Goal: Navigation & Orientation: Find specific page/section

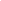
scroll to position [7, 0]
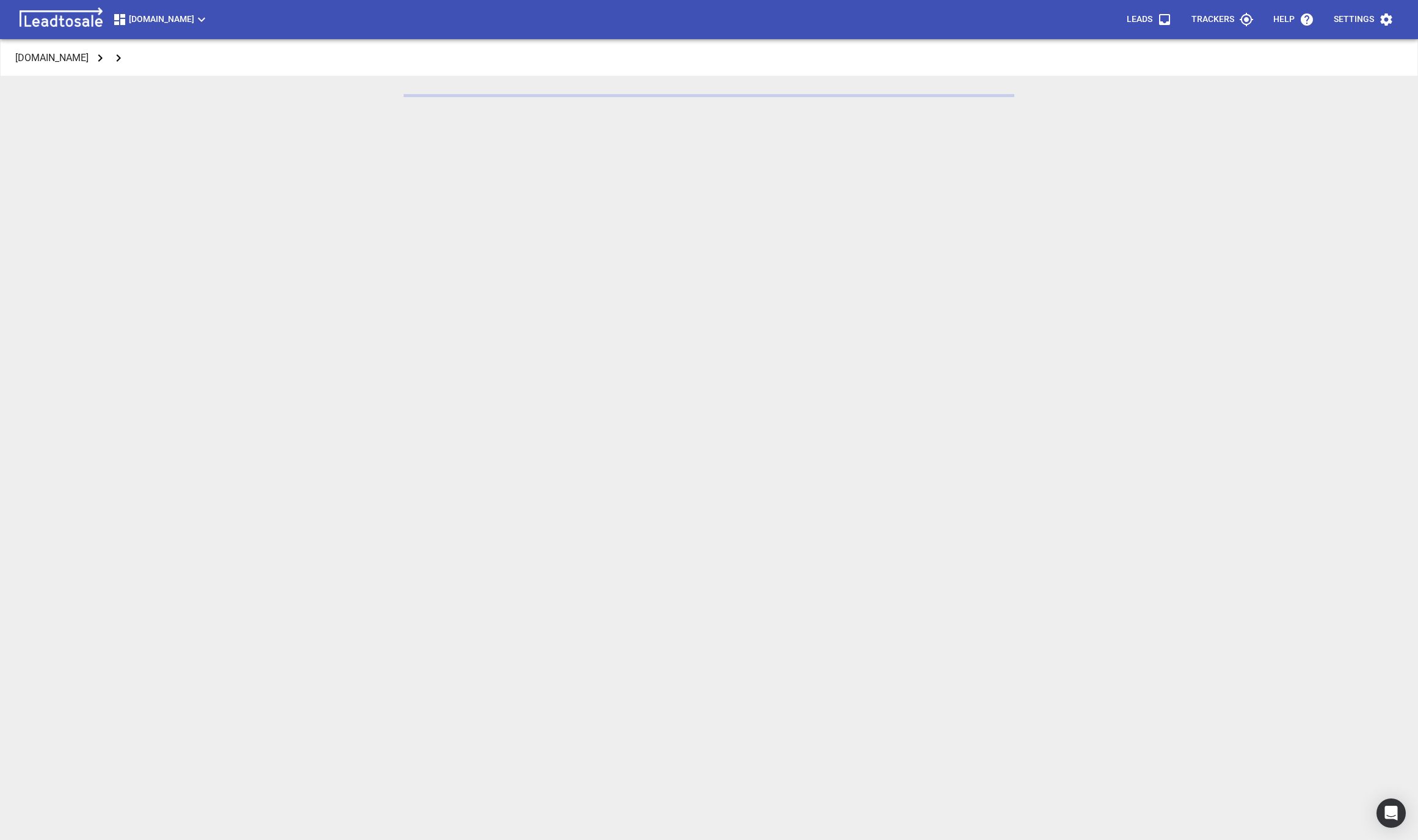
scroll to position [40, 0]
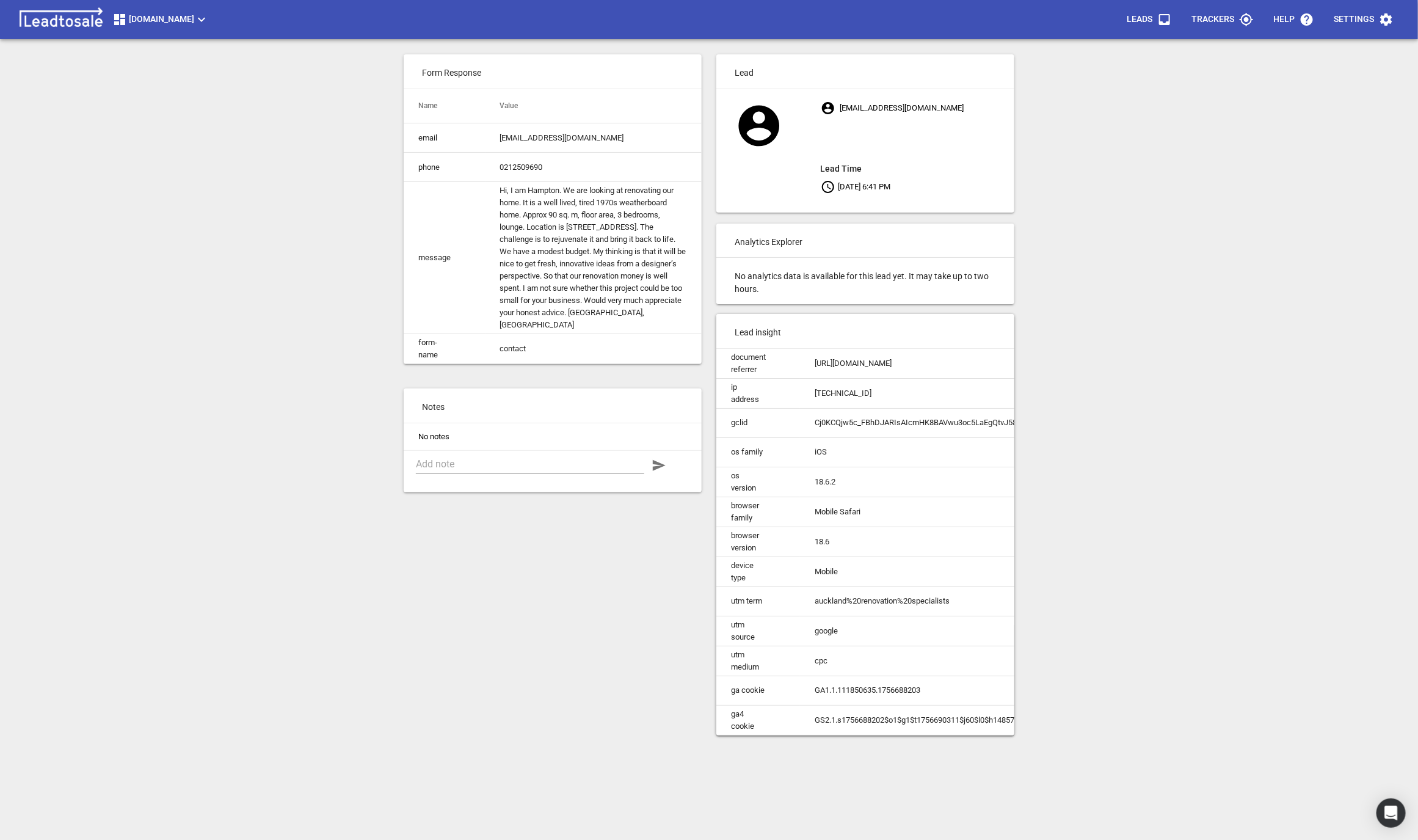
click at [154, 7] on div "Design2renovate.co.nz" at bounding box center [566, 19] width 1102 height 24
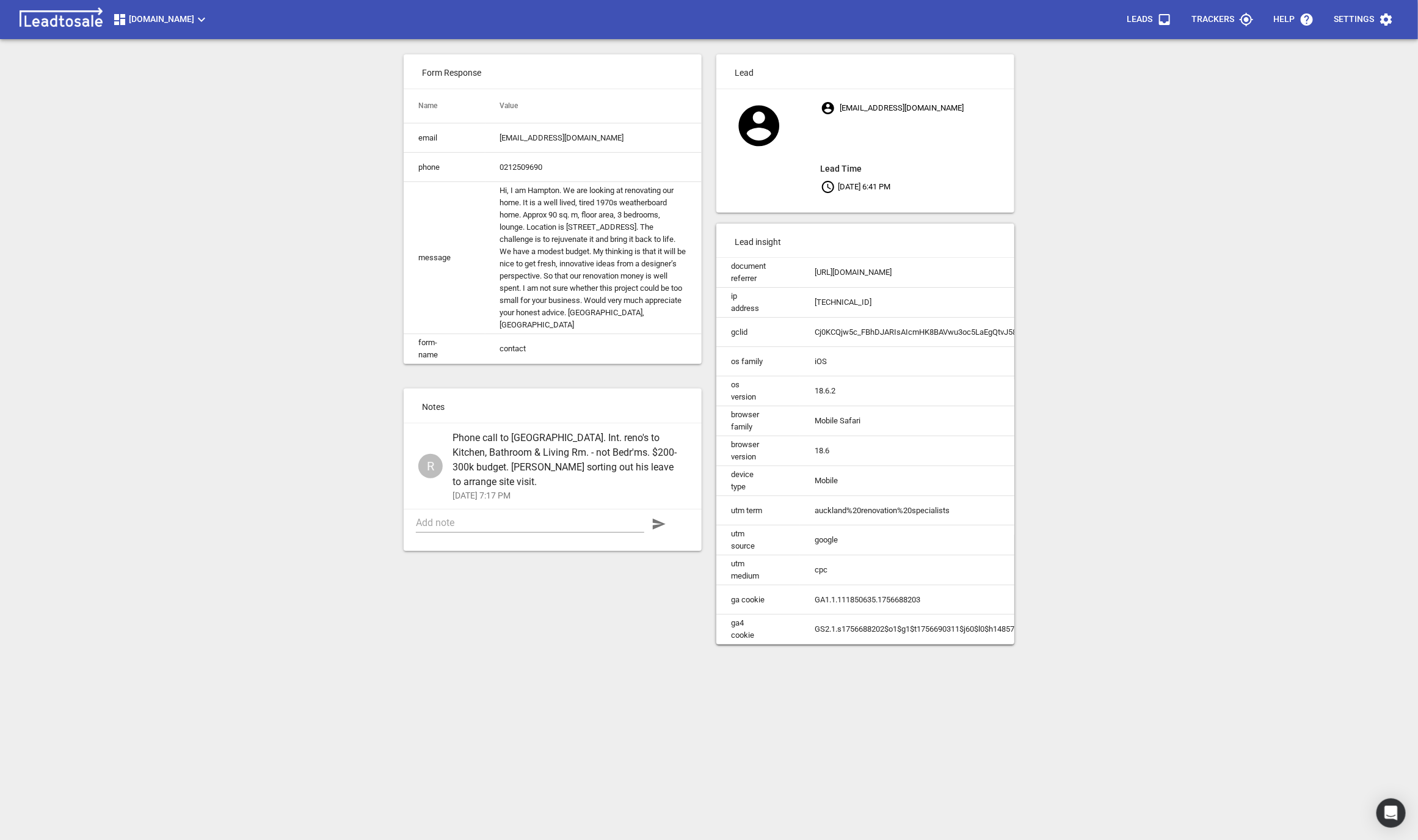
scroll to position [0, 0]
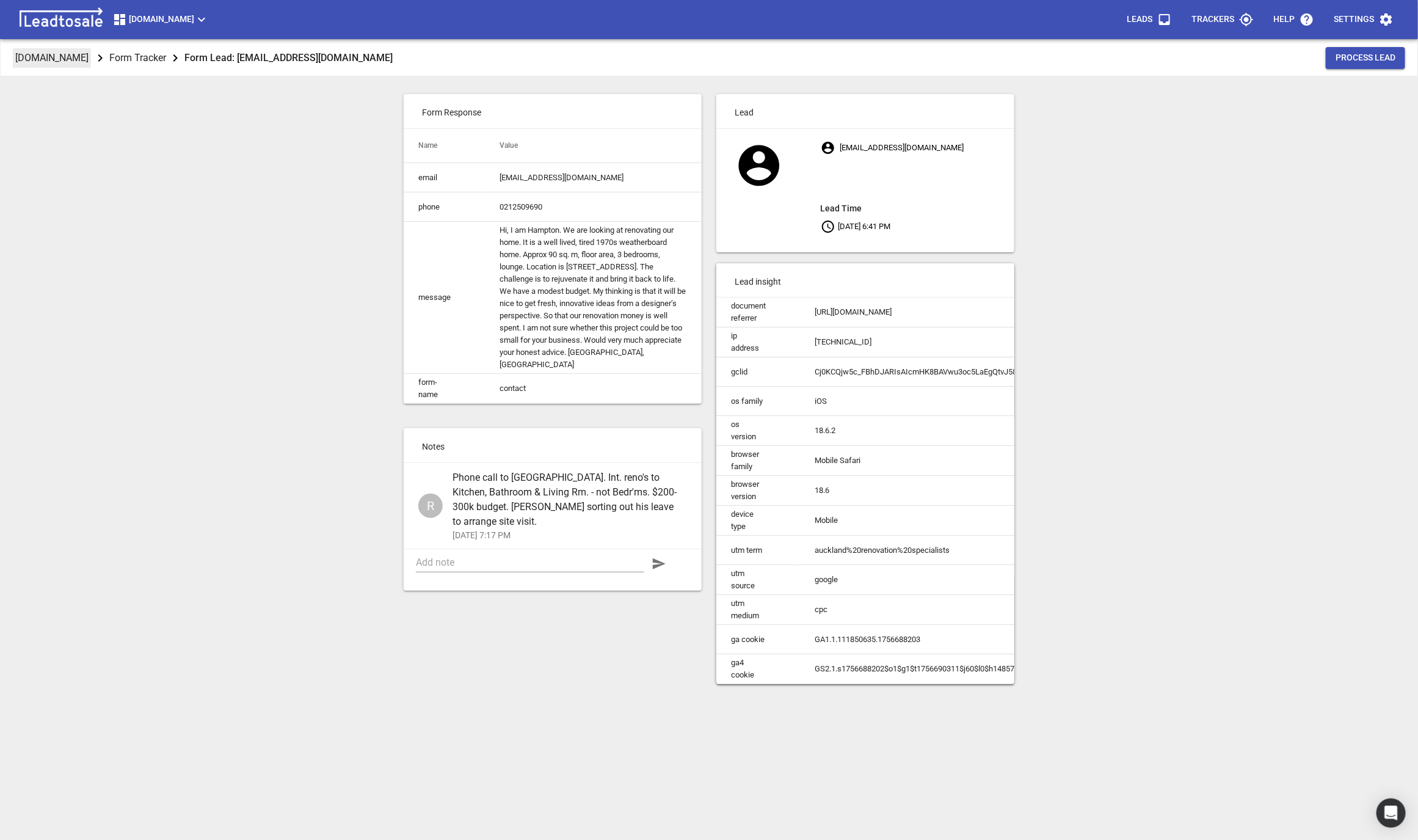
click at [44, 51] on p "Design2renovate.co.nz" at bounding box center [52, 58] width 73 height 14
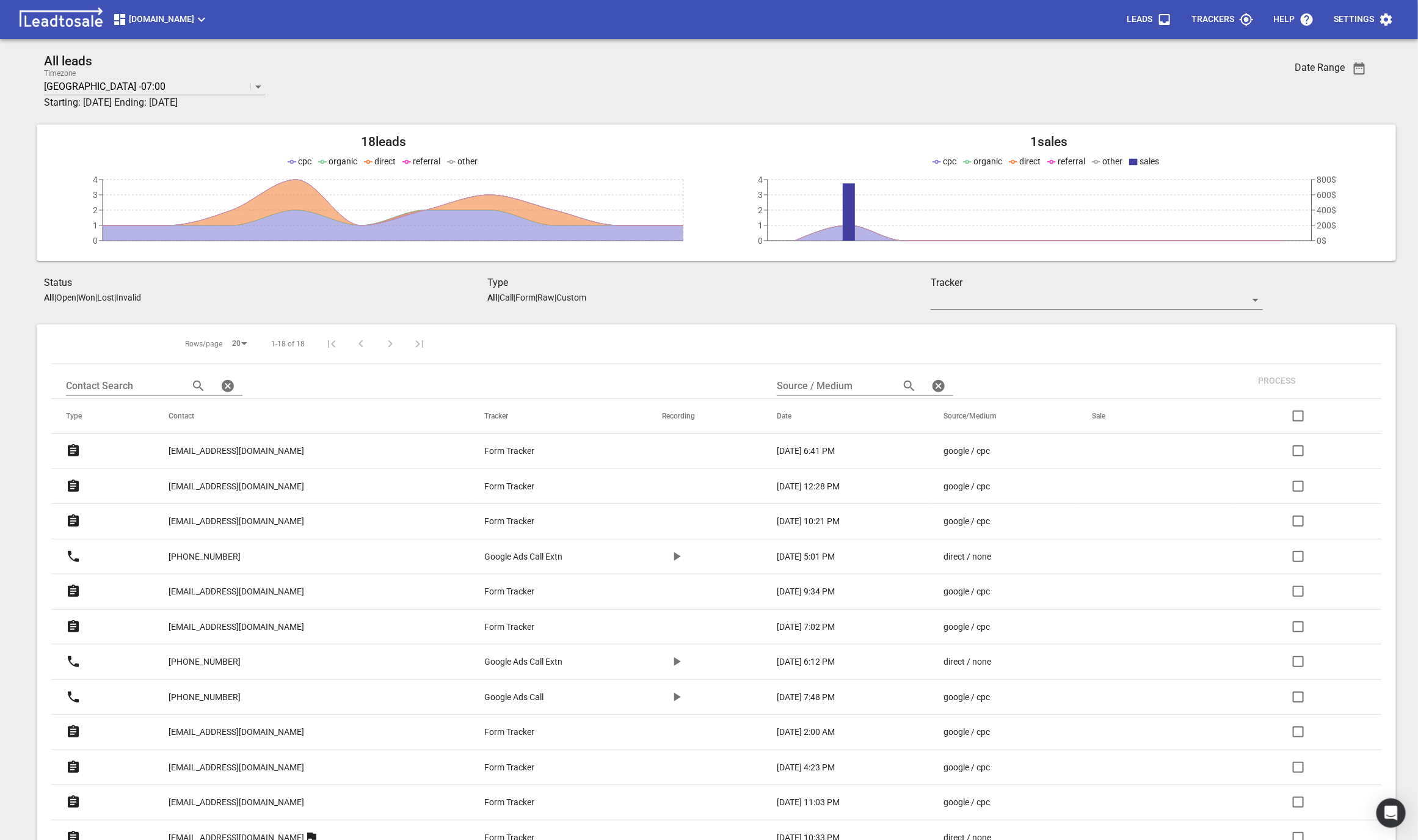
click at [152, 36] on div "Design2renovate.co.nz Leads Trackers Help Settings" at bounding box center [709, 20] width 1418 height 39
click at [152, 31] on button "Design2renovate.co.nz" at bounding box center [161, 19] width 106 height 24
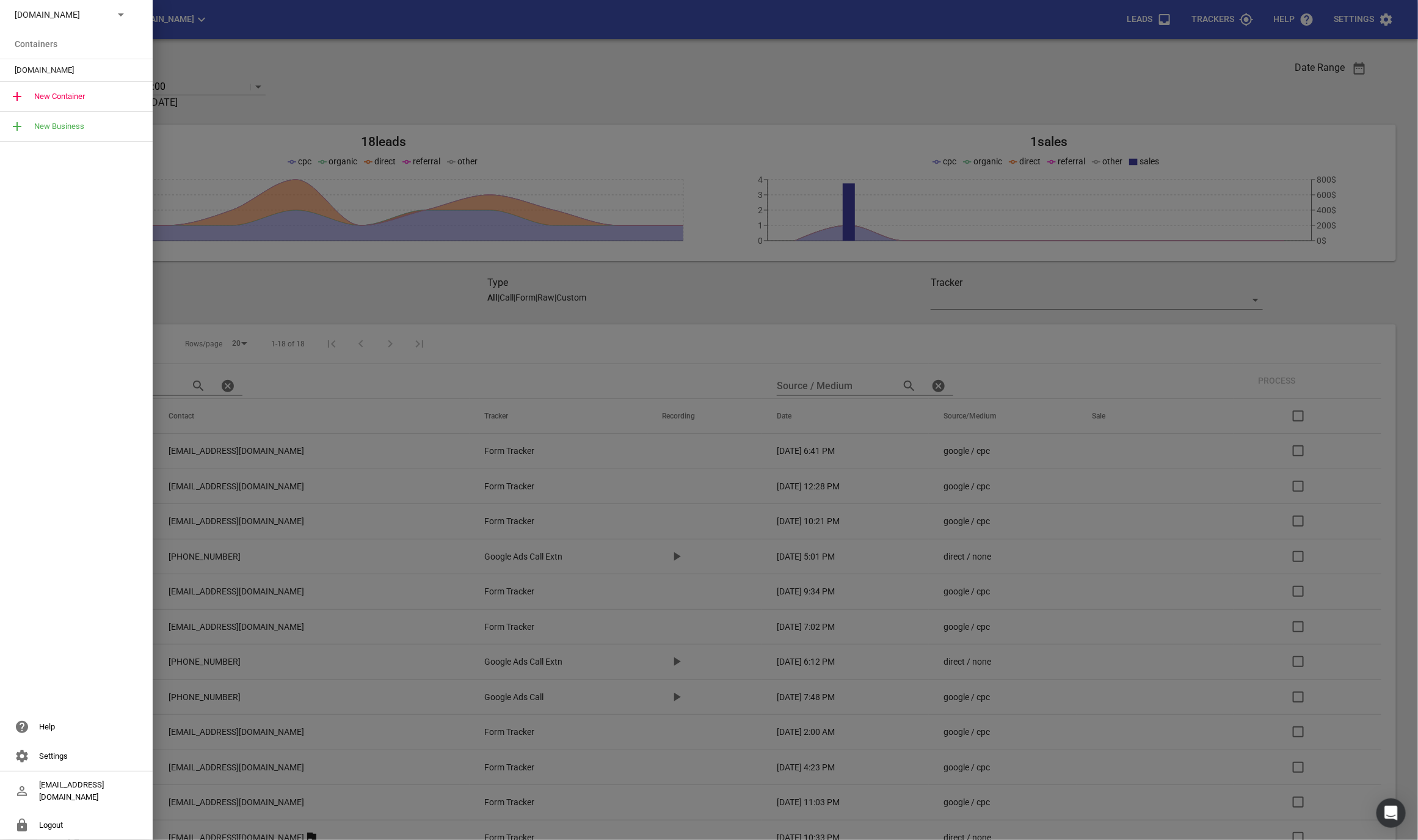
click at [124, 25] on div "Design2renovate.co.nz" at bounding box center [76, 15] width 153 height 29
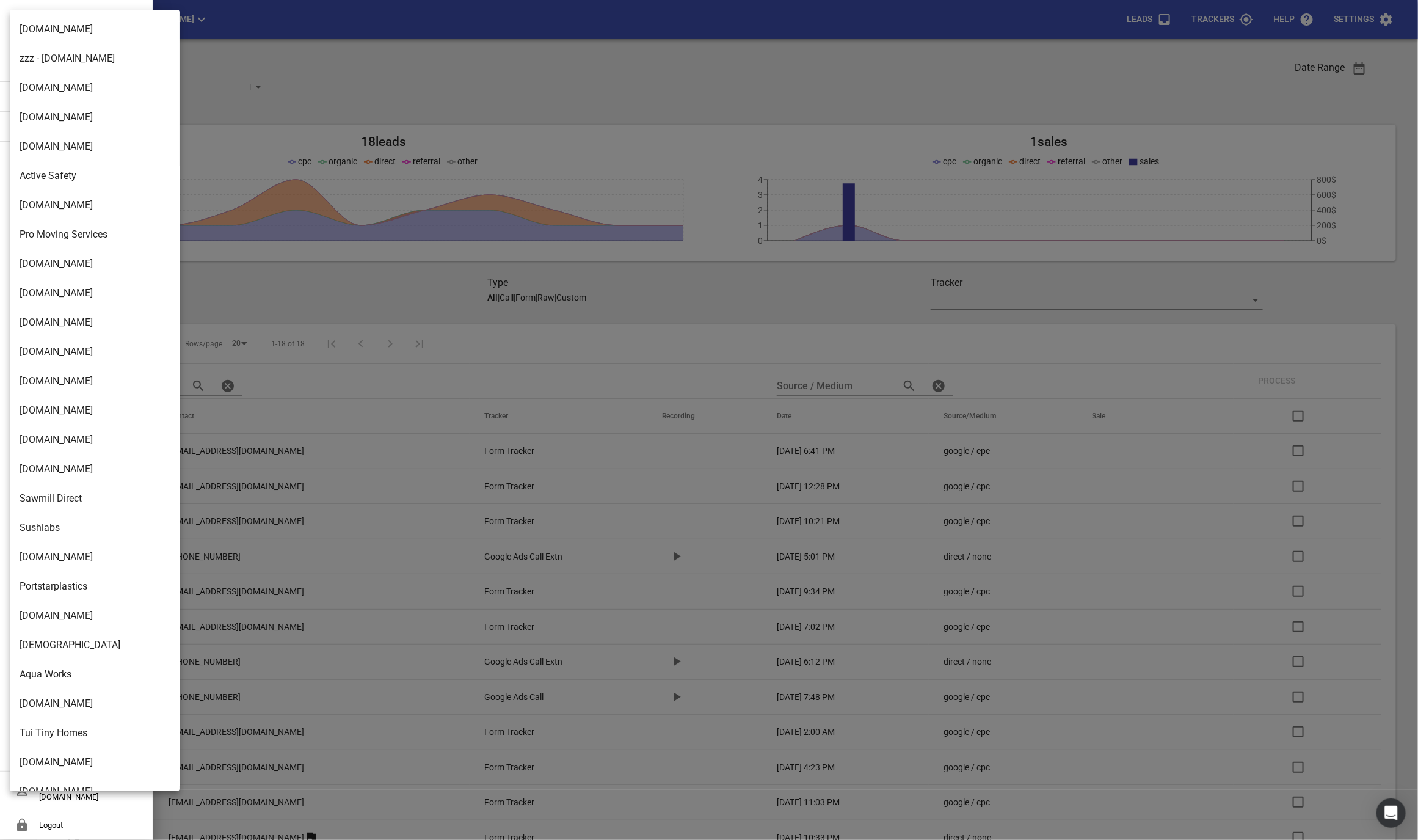
scroll to position [1748, 0]
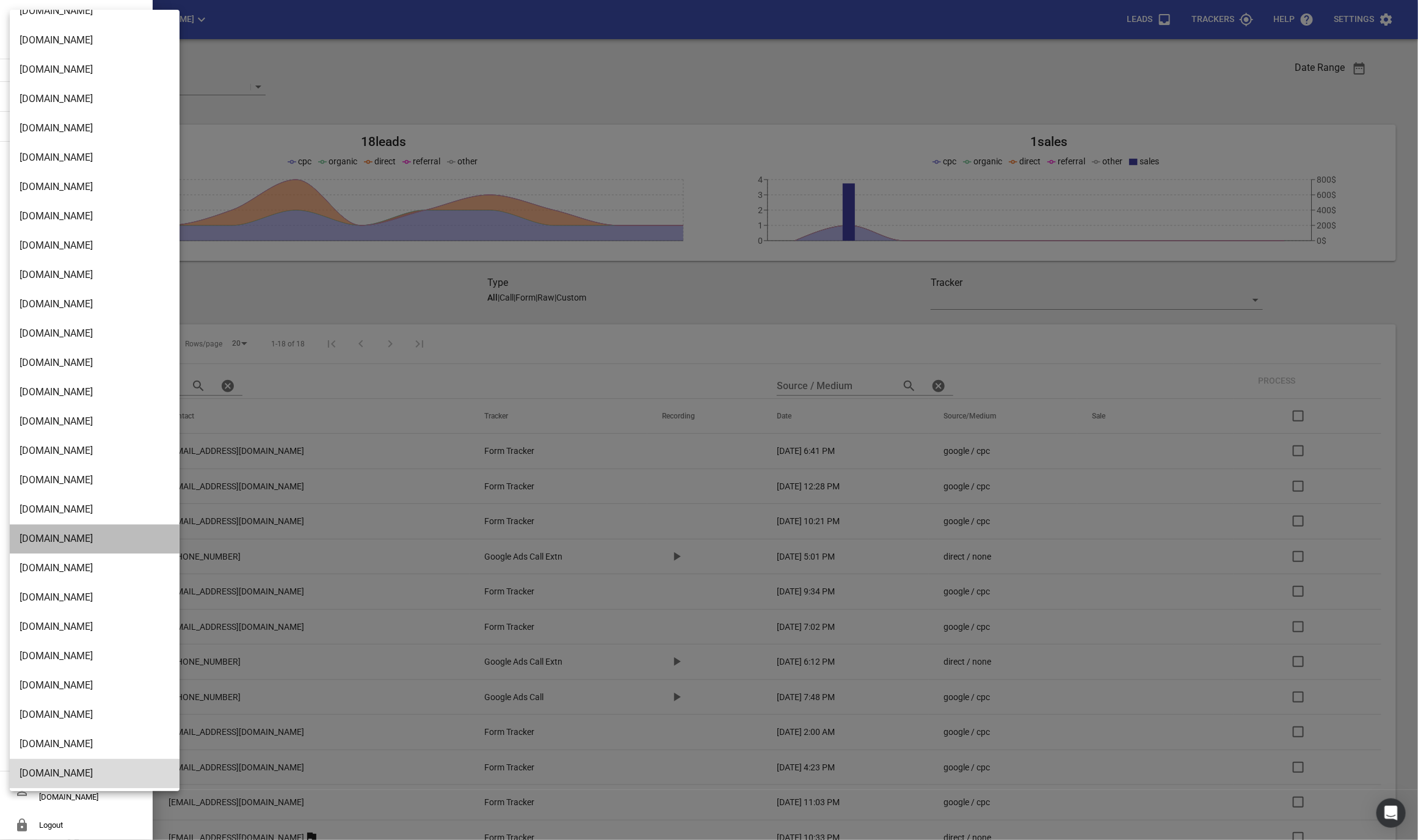
click at [47, 541] on li "Truckrepairsauckland.co.nz" at bounding box center [94, 538] width 170 height 29
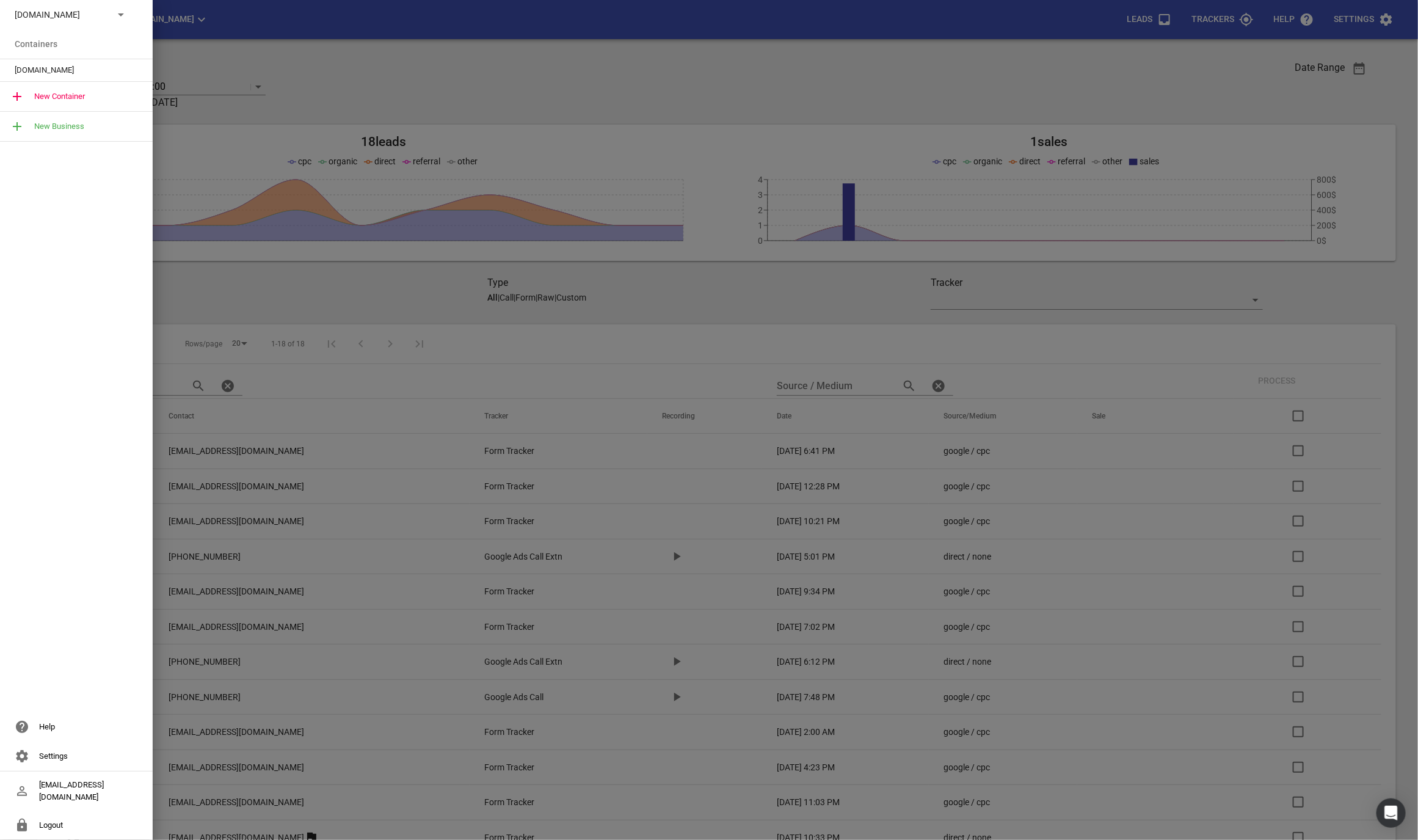
click at [45, 68] on span "Truckrepairsauckland.co.nz" at bounding box center [71, 70] width 114 height 12
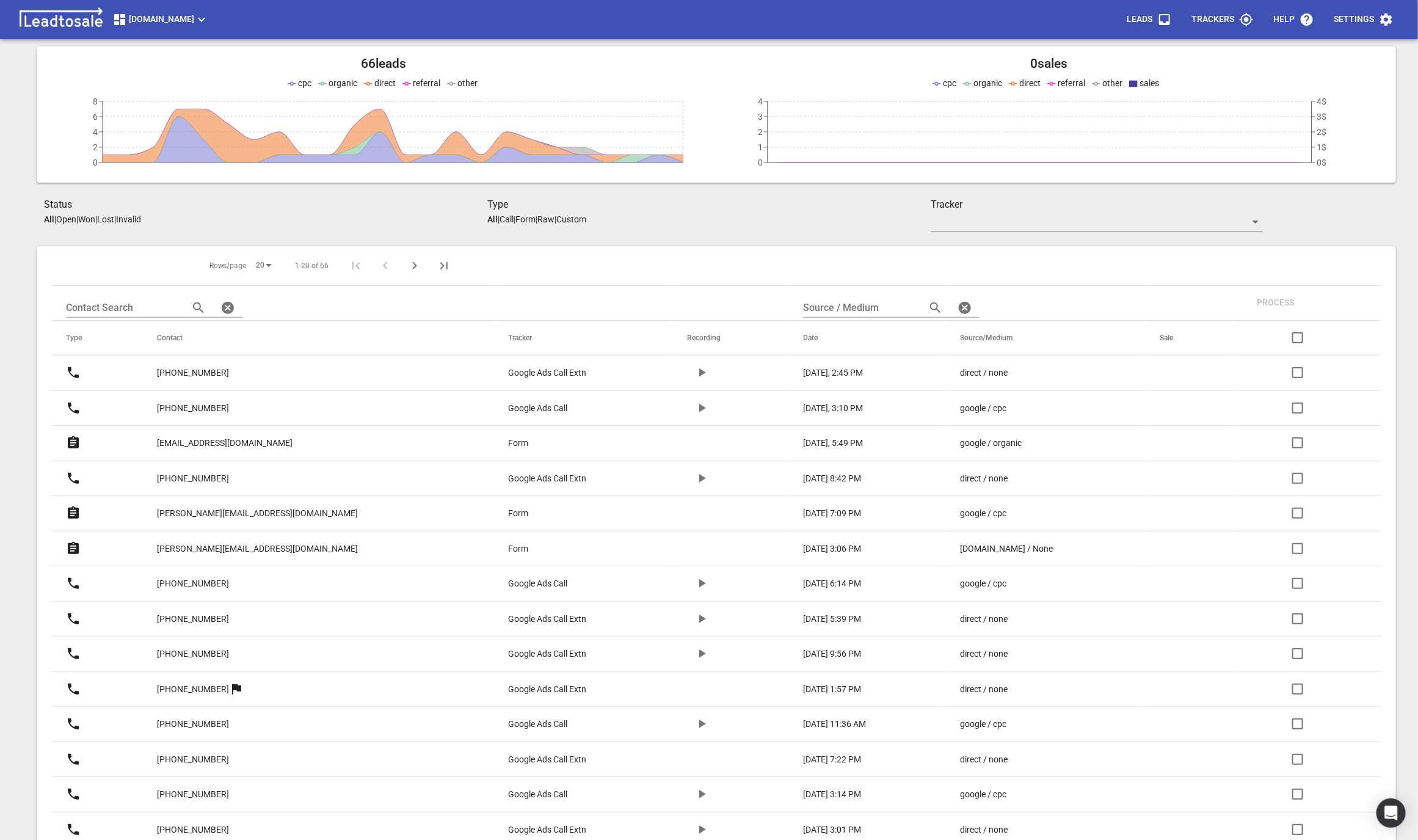
scroll to position [264, 0]
